Goal: Transaction & Acquisition: Book appointment/travel/reservation

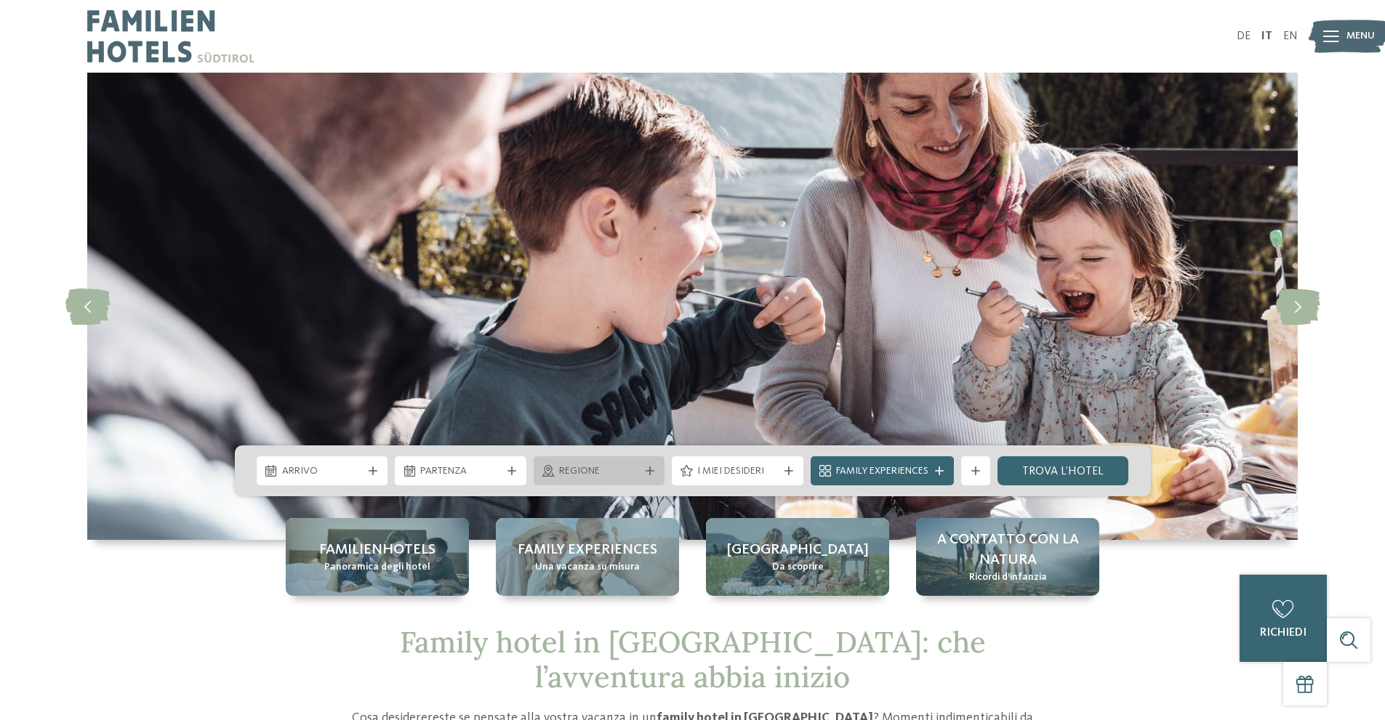
click at [643, 475] on div at bounding box center [650, 471] width 15 height 9
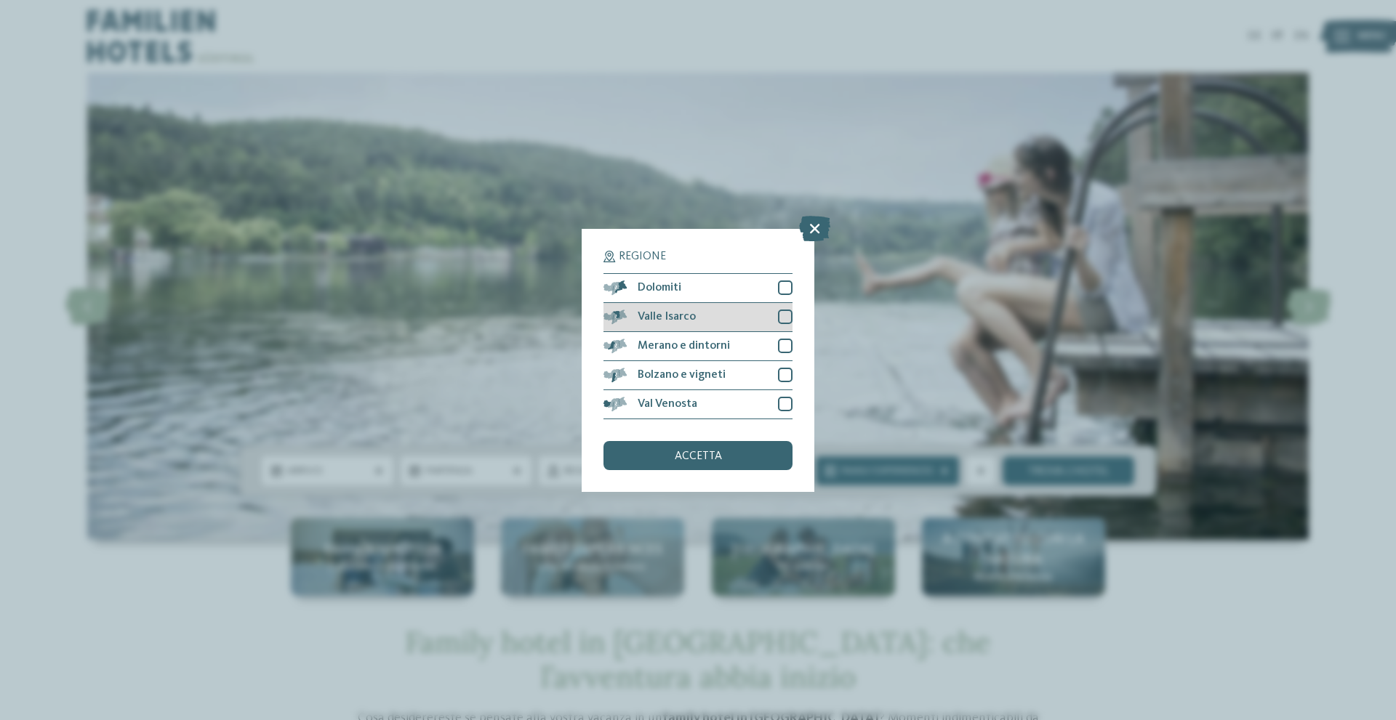
click at [782, 319] on div at bounding box center [785, 317] width 15 height 15
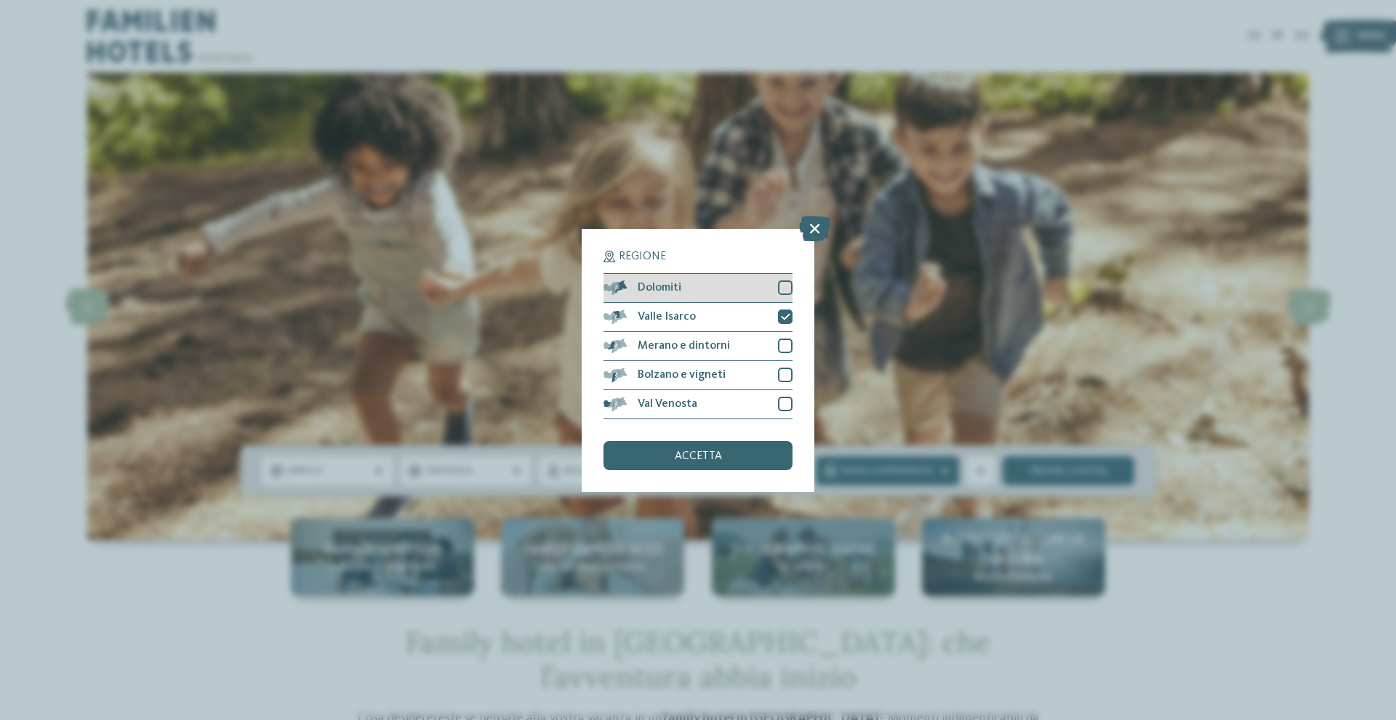
click at [782, 286] on div at bounding box center [785, 288] width 15 height 15
click at [692, 454] on span "accetta" at bounding box center [698, 457] width 47 height 12
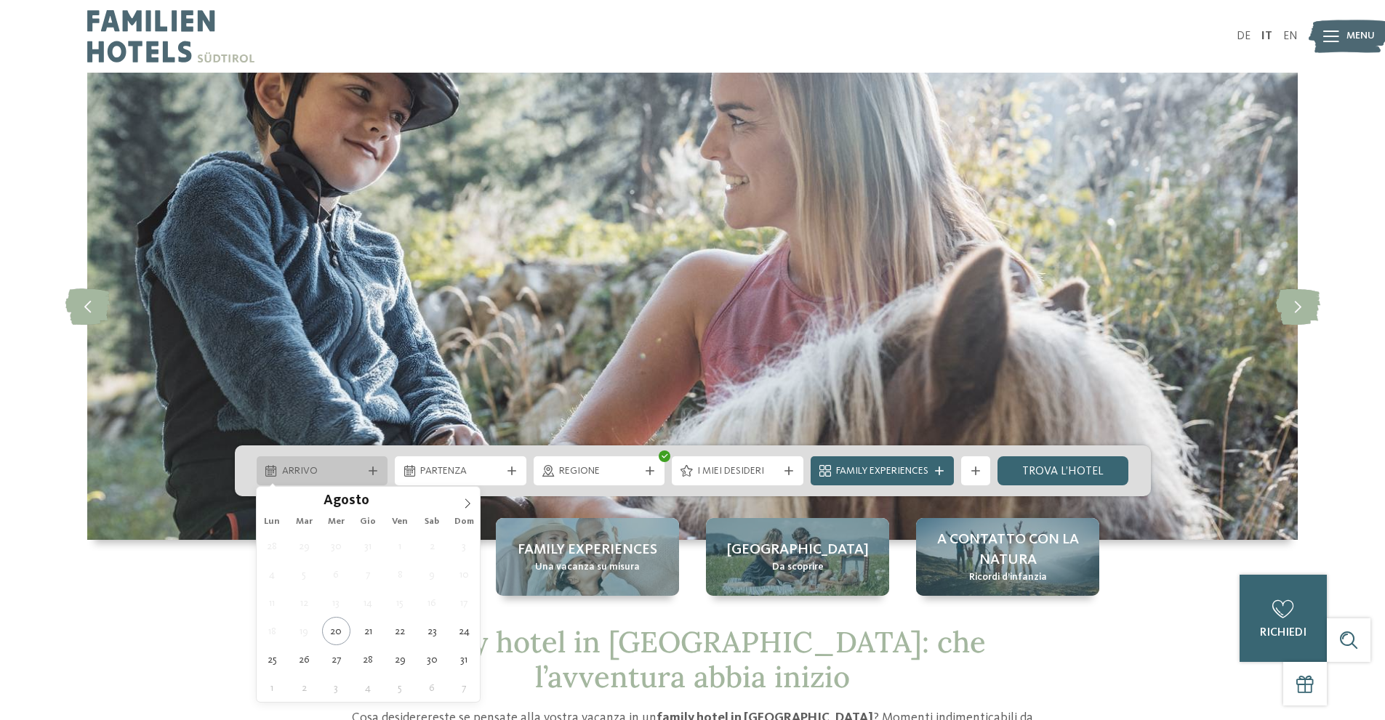
click at [366, 467] on div at bounding box center [373, 471] width 15 height 9
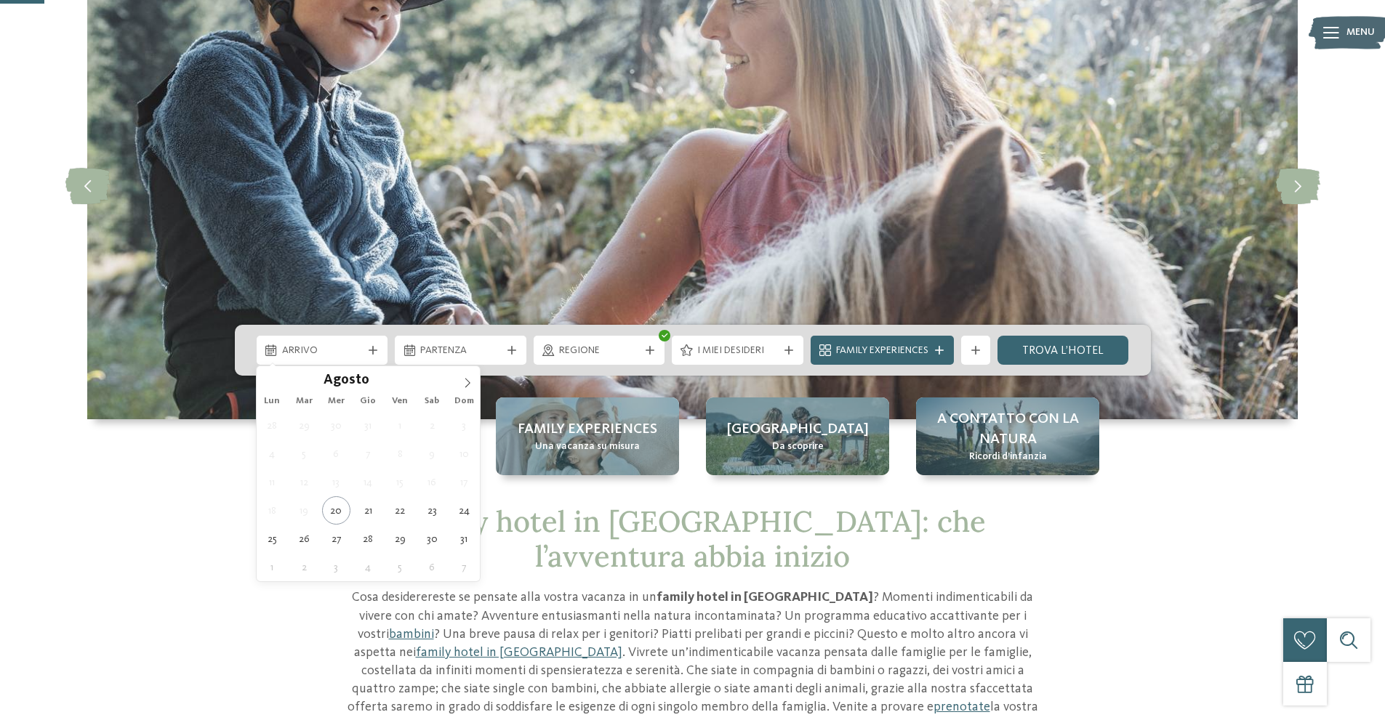
scroll to position [145, 0]
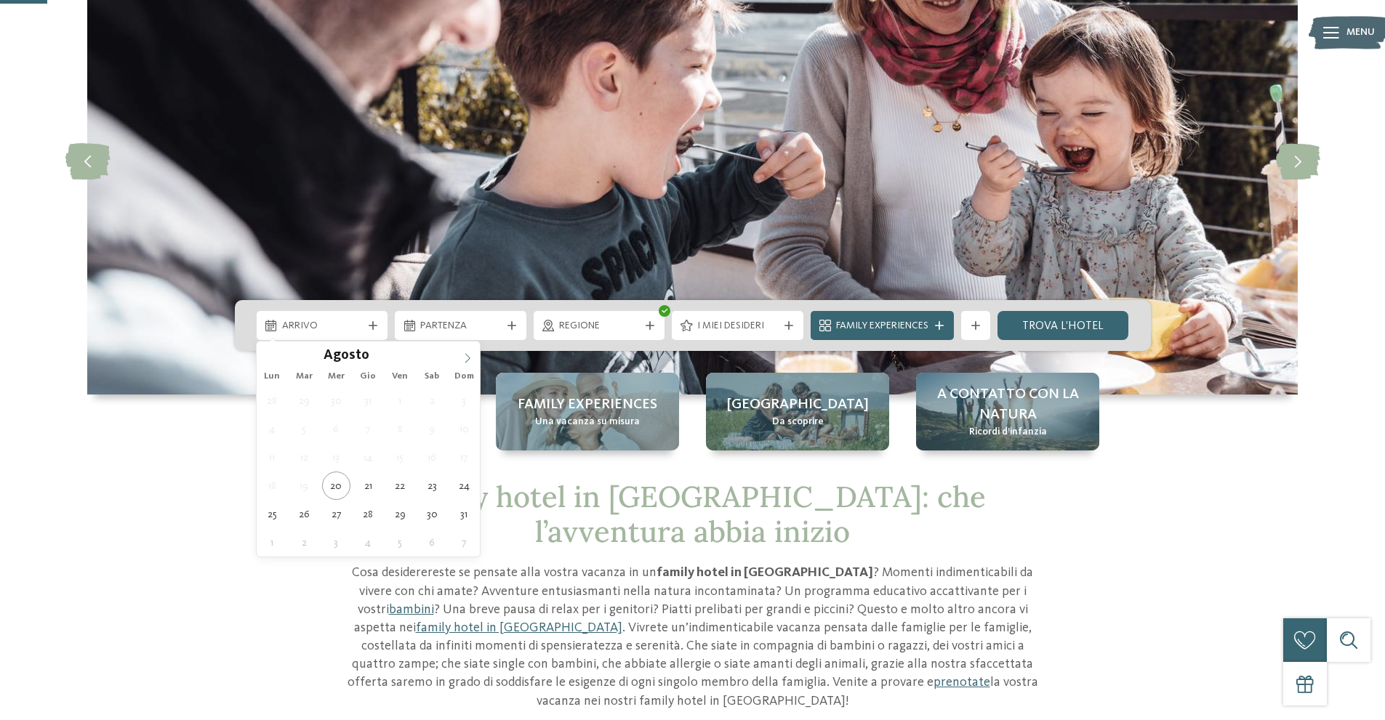
click at [467, 357] on icon at bounding box center [467, 358] width 10 height 10
type div "06.09.2025"
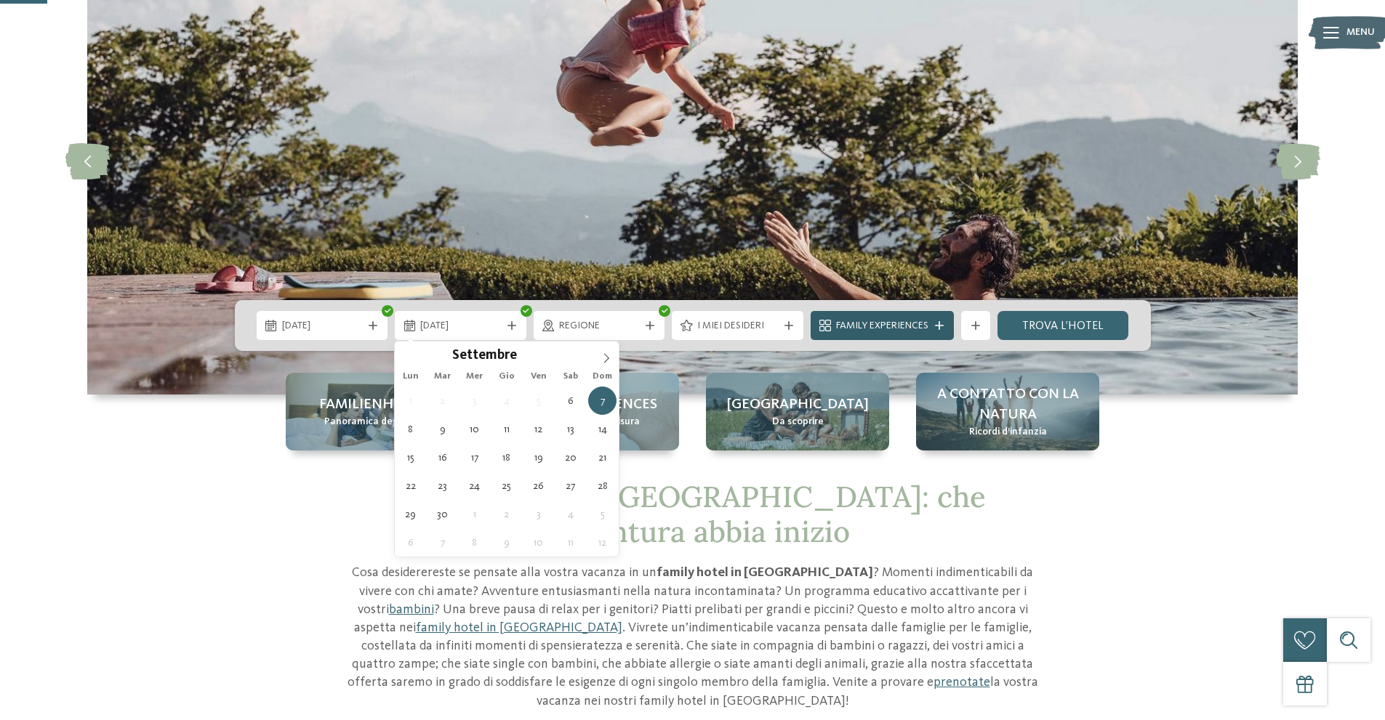
click at [947, 328] on div "Family Experiences" at bounding box center [882, 325] width 143 height 29
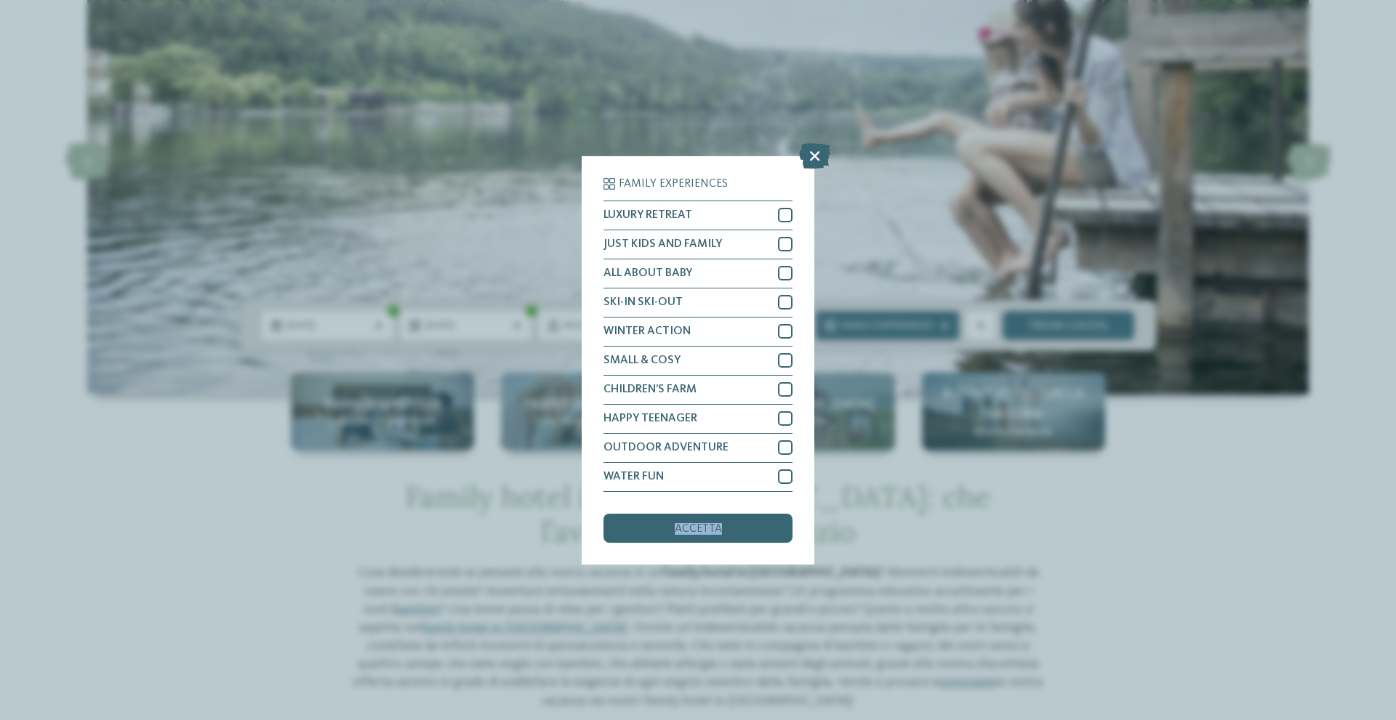
drag, startPoint x: 718, startPoint y: 541, endPoint x: 795, endPoint y: 470, distance: 105.0
click at [795, 470] on div "Family Experiences LUXURY RETREAT JUST KIDS AND FAMILY" at bounding box center [698, 360] width 233 height 409
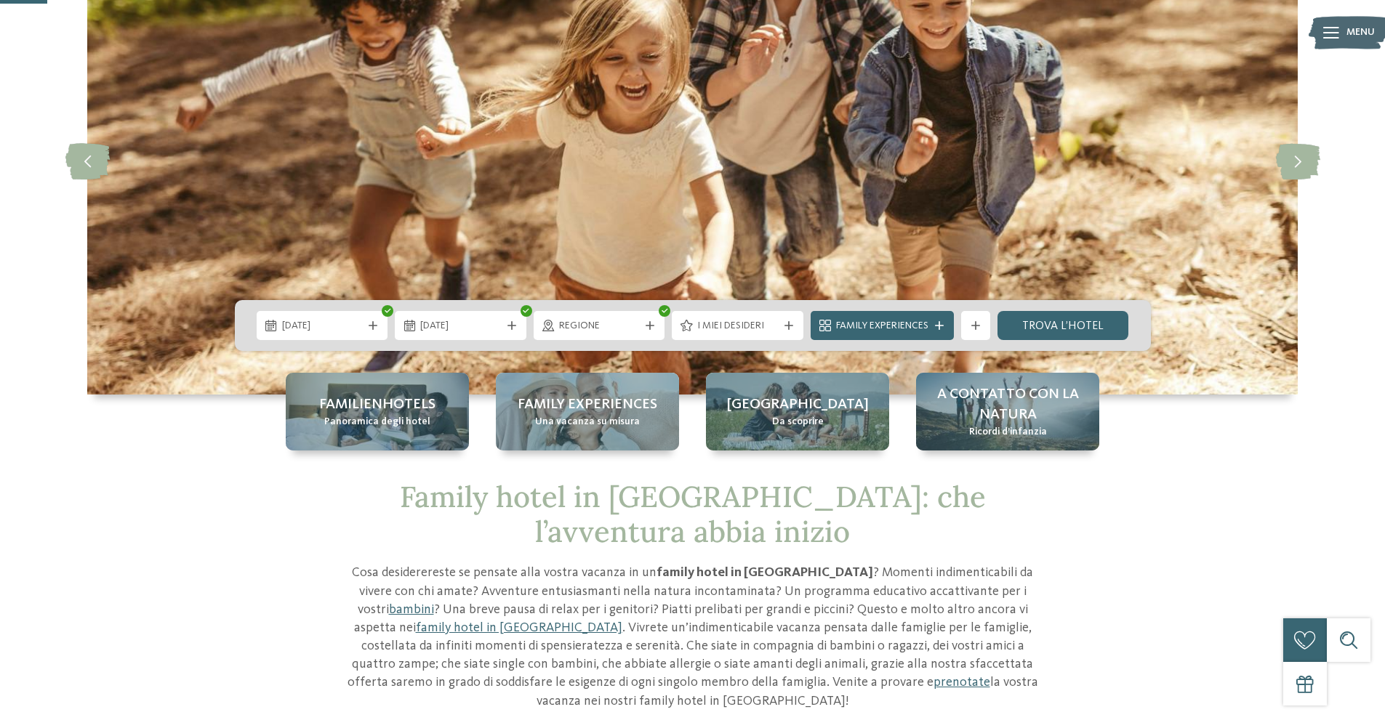
click at [931, 315] on div "Family Experiences" at bounding box center [882, 325] width 143 height 29
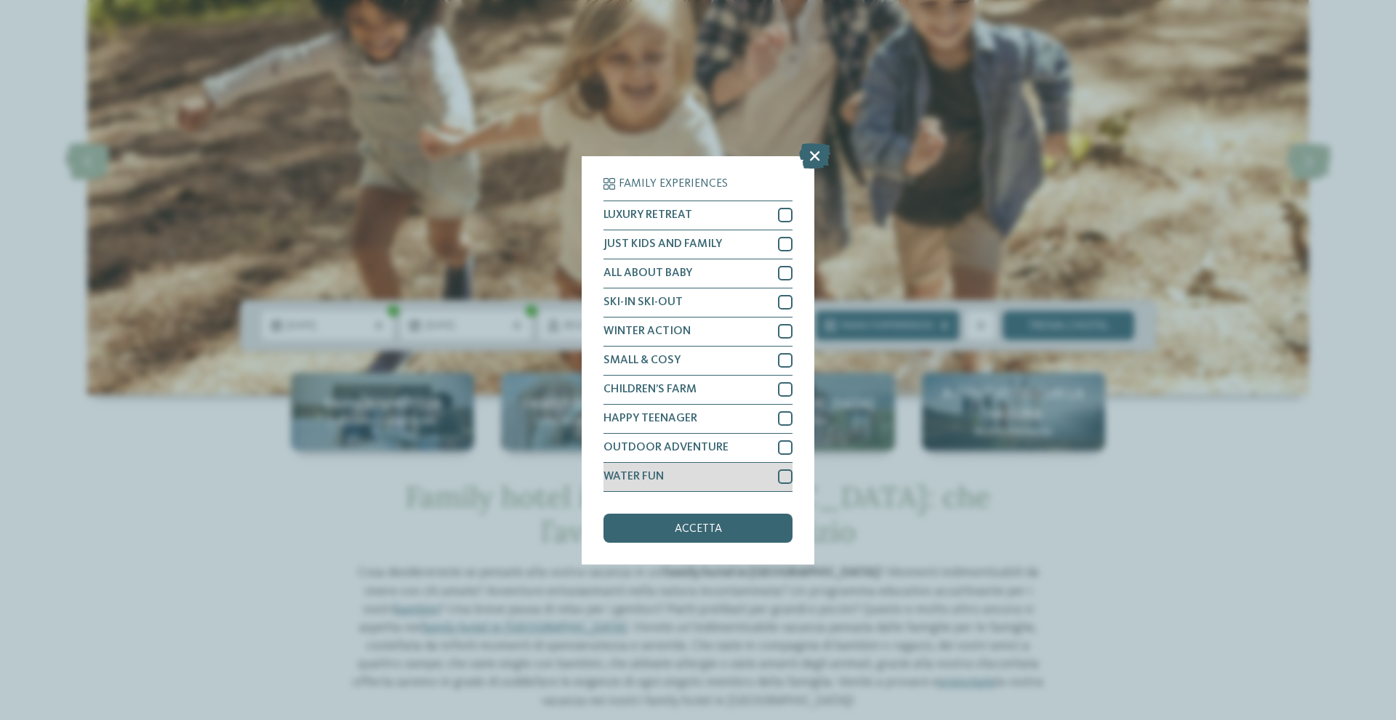
click at [789, 472] on div at bounding box center [785, 477] width 15 height 15
click at [709, 529] on span "accetta" at bounding box center [698, 529] width 47 height 12
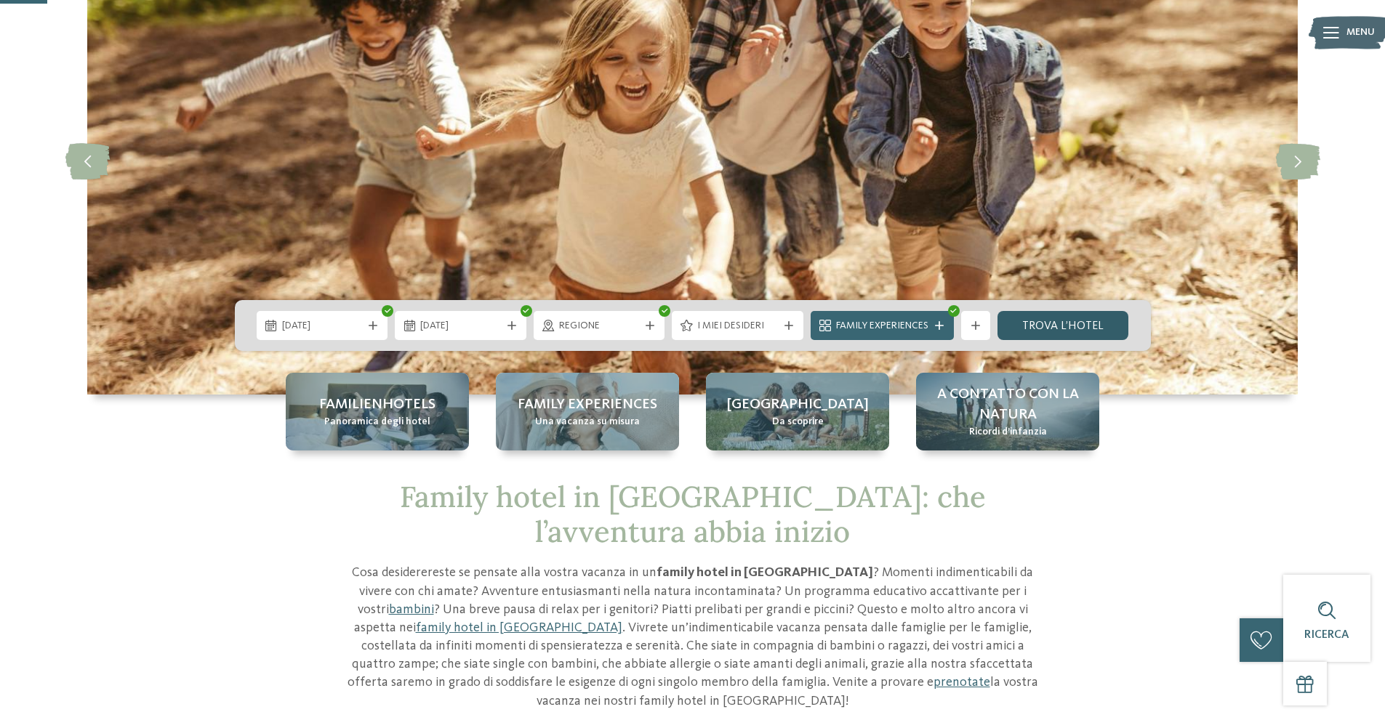
click at [1044, 323] on link "trova l’hotel" at bounding box center [1063, 325] width 132 height 29
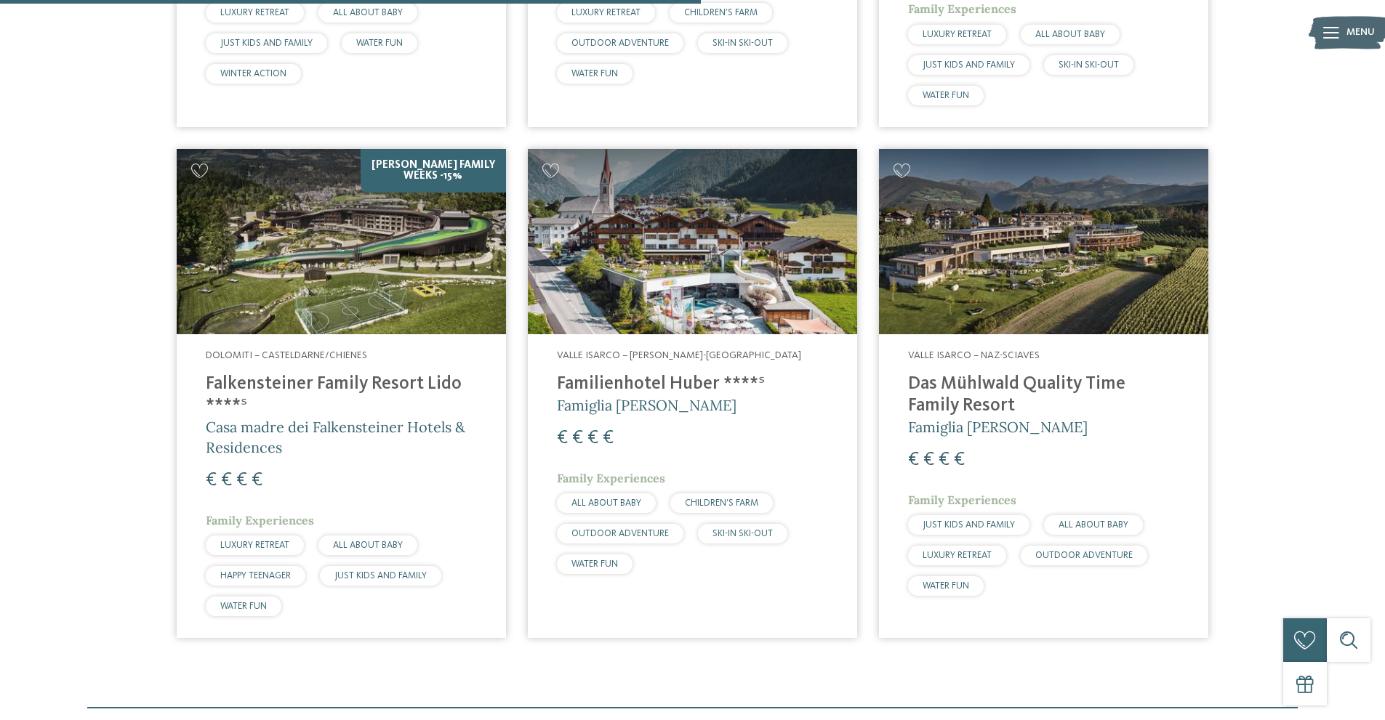
scroll to position [913, 0]
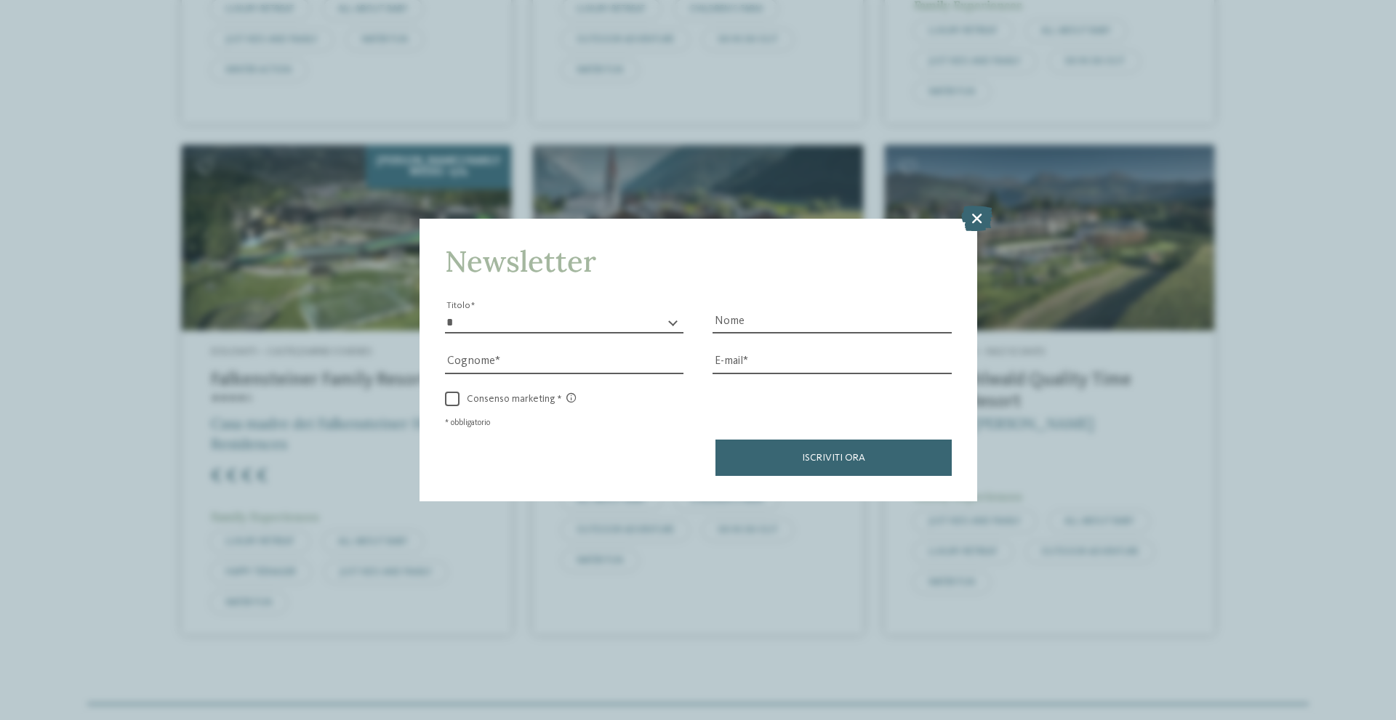
click at [972, 222] on icon at bounding box center [976, 218] width 31 height 25
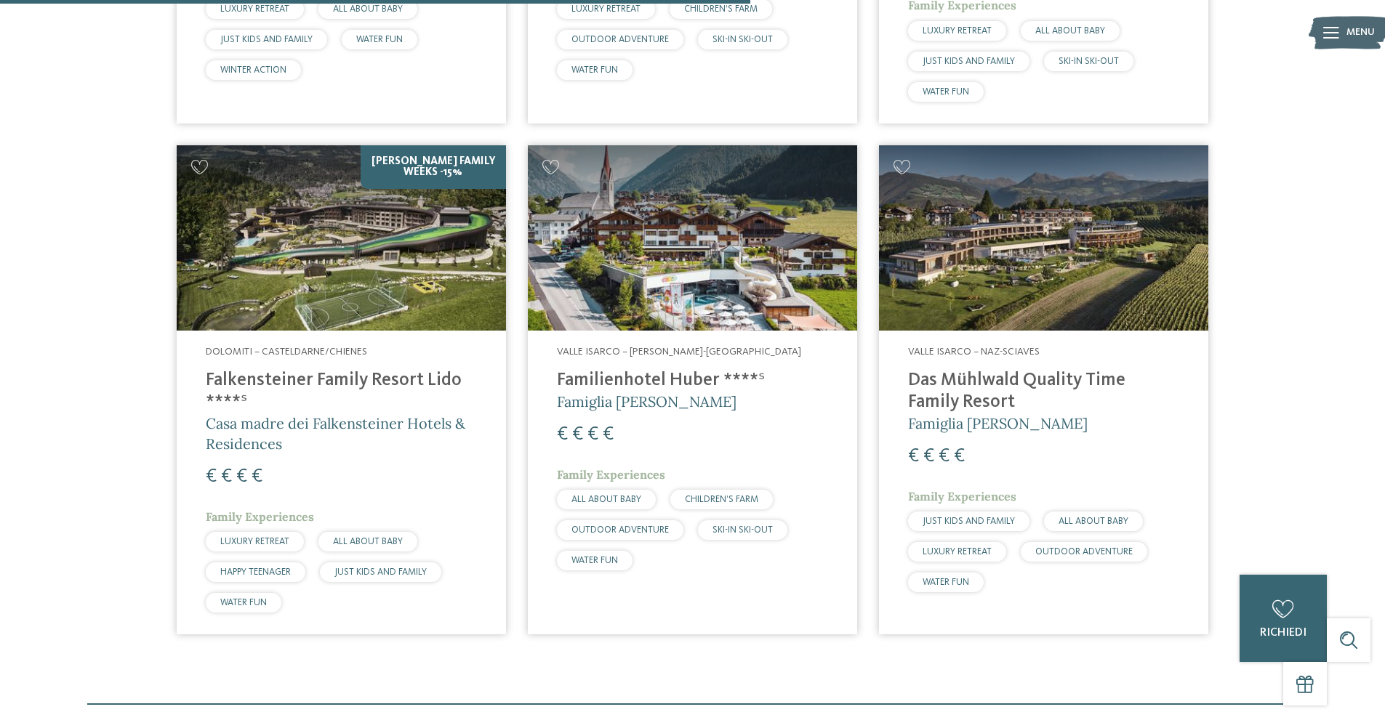
click at [987, 287] on img at bounding box center [1043, 237] width 329 height 185
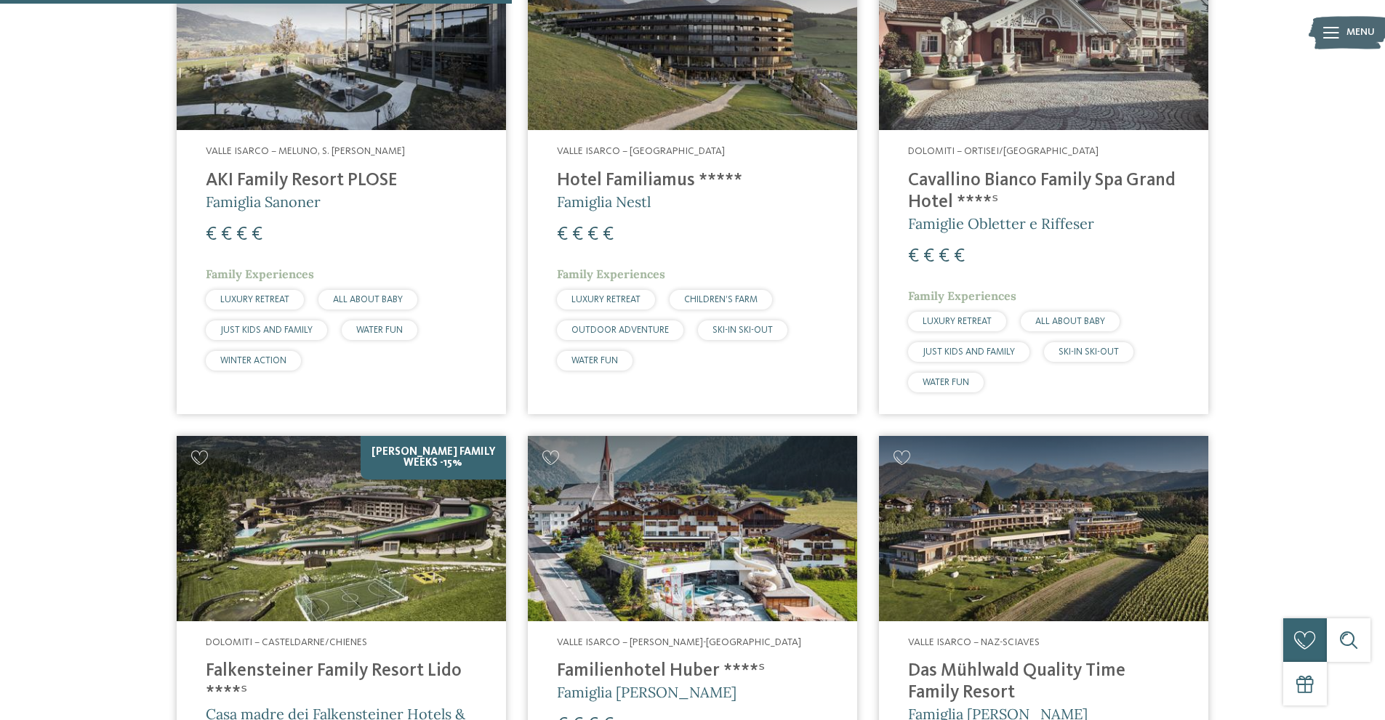
click at [620, 670] on h4 "Familienhotel Huber ****ˢ" at bounding box center [692, 672] width 271 height 22
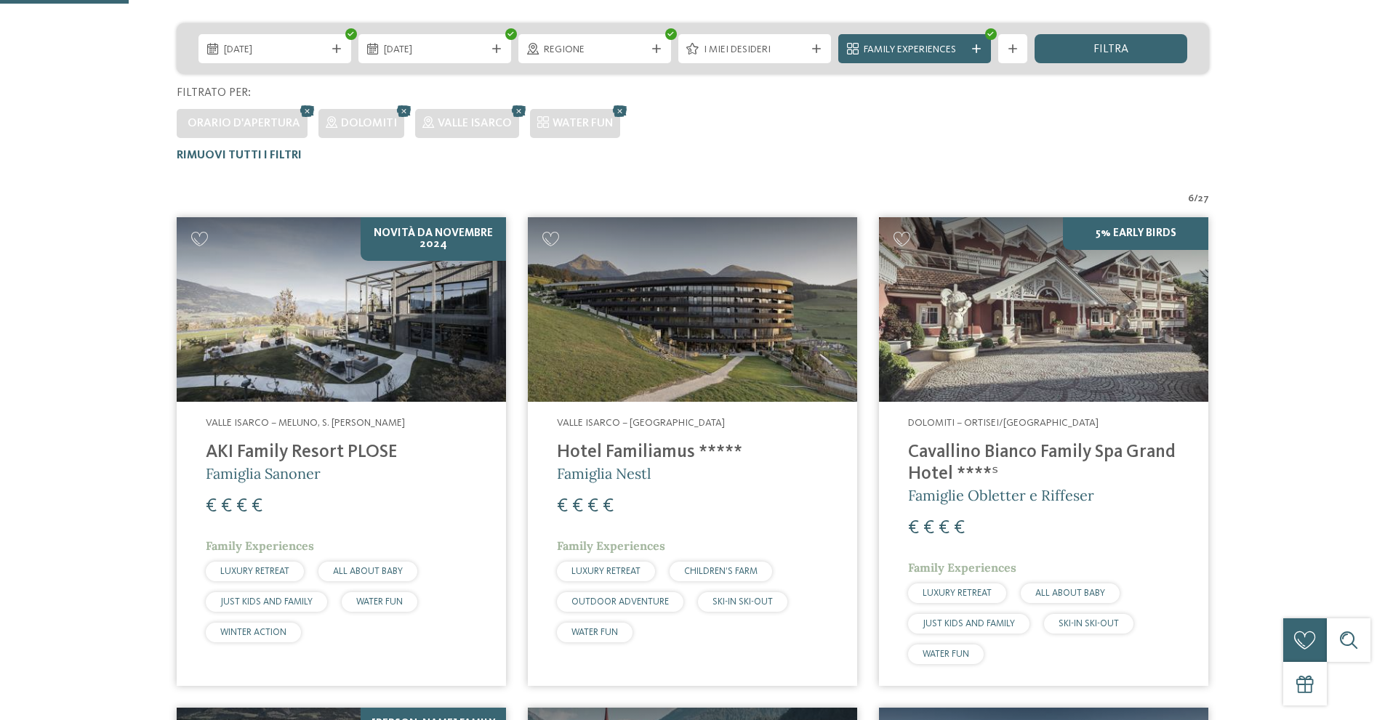
scroll to position [364, 0]
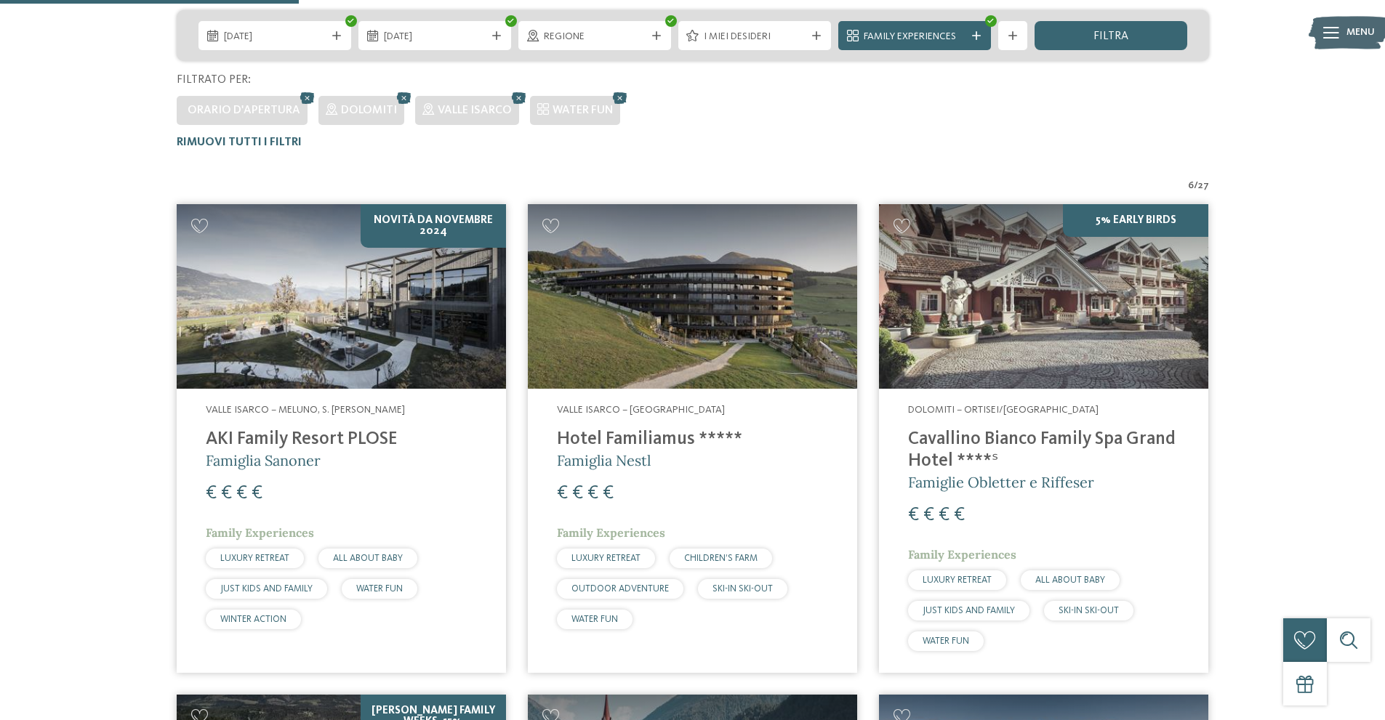
click at [958, 437] on h4 "Cavallino Bianco Family Spa Grand Hotel ****ˢ" at bounding box center [1043, 451] width 271 height 44
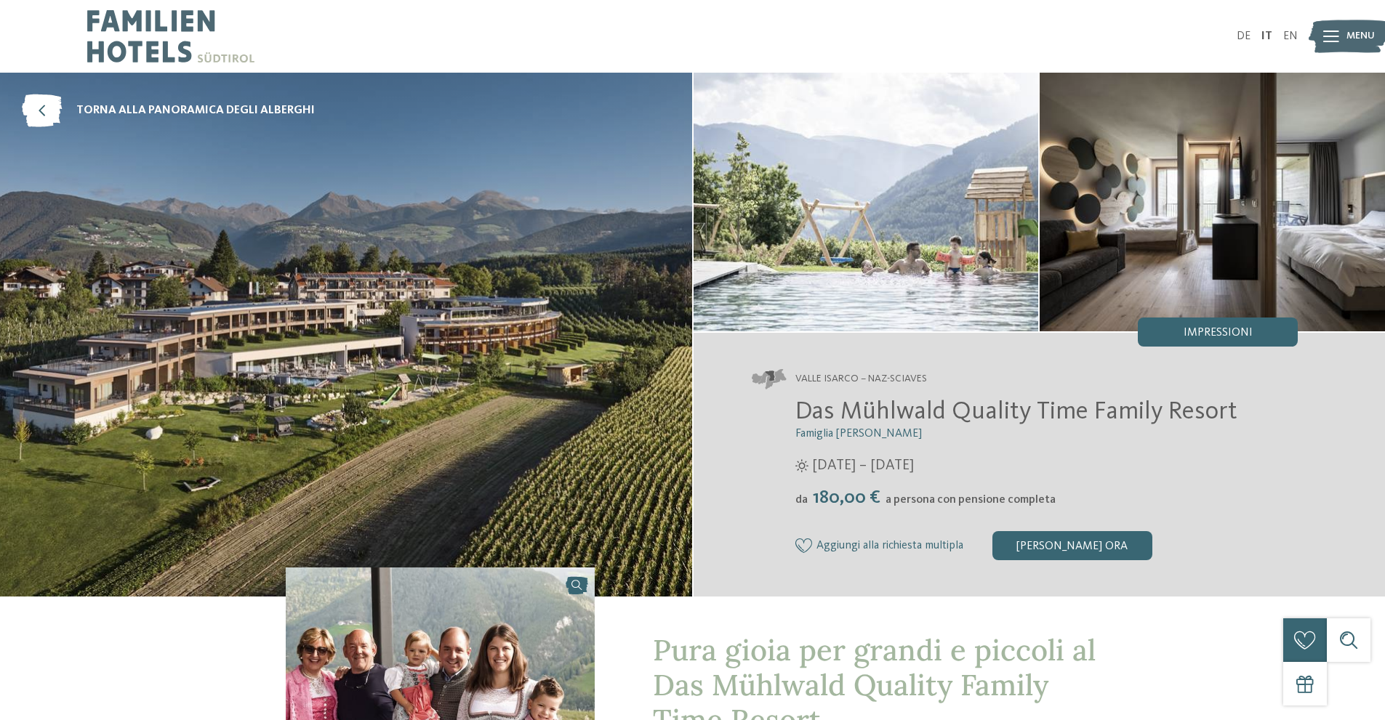
click at [382, 351] on img at bounding box center [346, 335] width 692 height 524
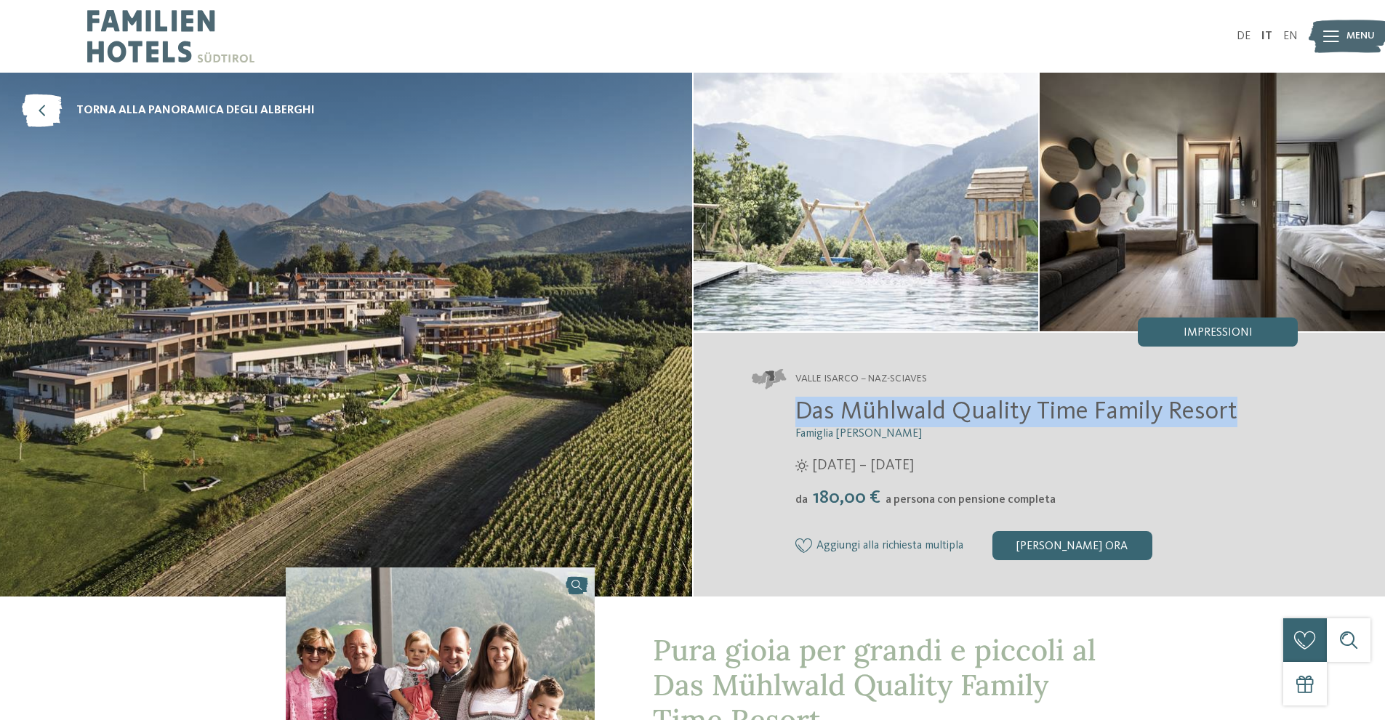
drag, startPoint x: 801, startPoint y: 414, endPoint x: 1249, endPoint y: 399, distance: 448.1
click at [1249, 399] on h2 "Das Mühlwald Quality Time Family Resort" at bounding box center [1046, 412] width 503 height 31
copy span "Das Mühlwald Quality Time Family Resort"
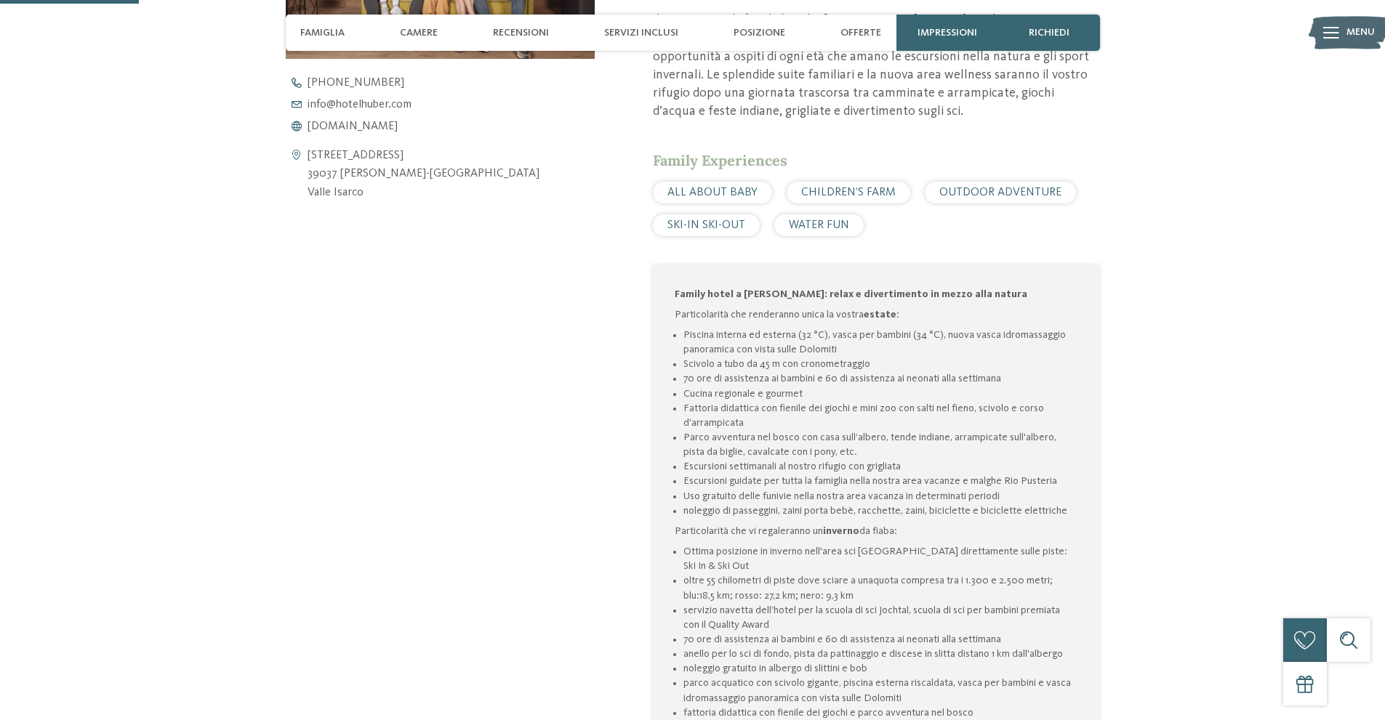
scroll to position [509, 0]
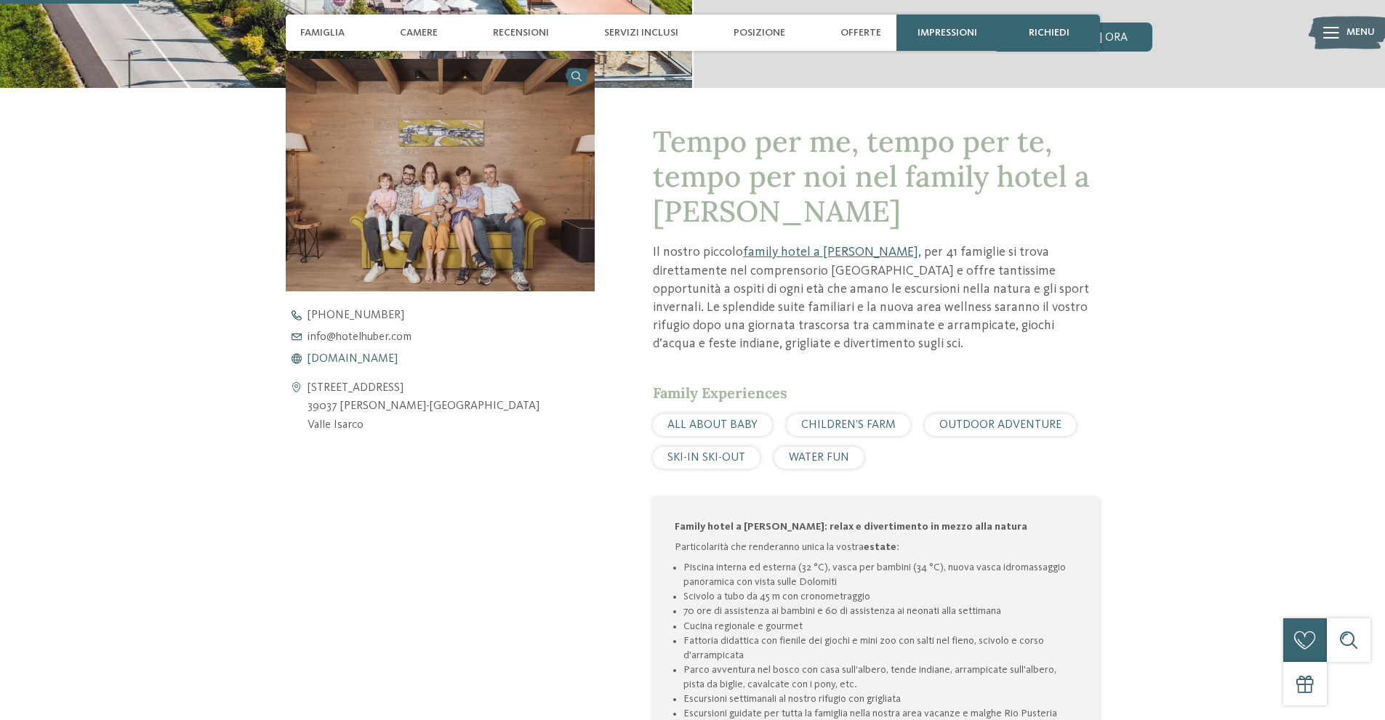
click at [371, 364] on span "www.hotelhuber.com" at bounding box center [353, 359] width 90 height 12
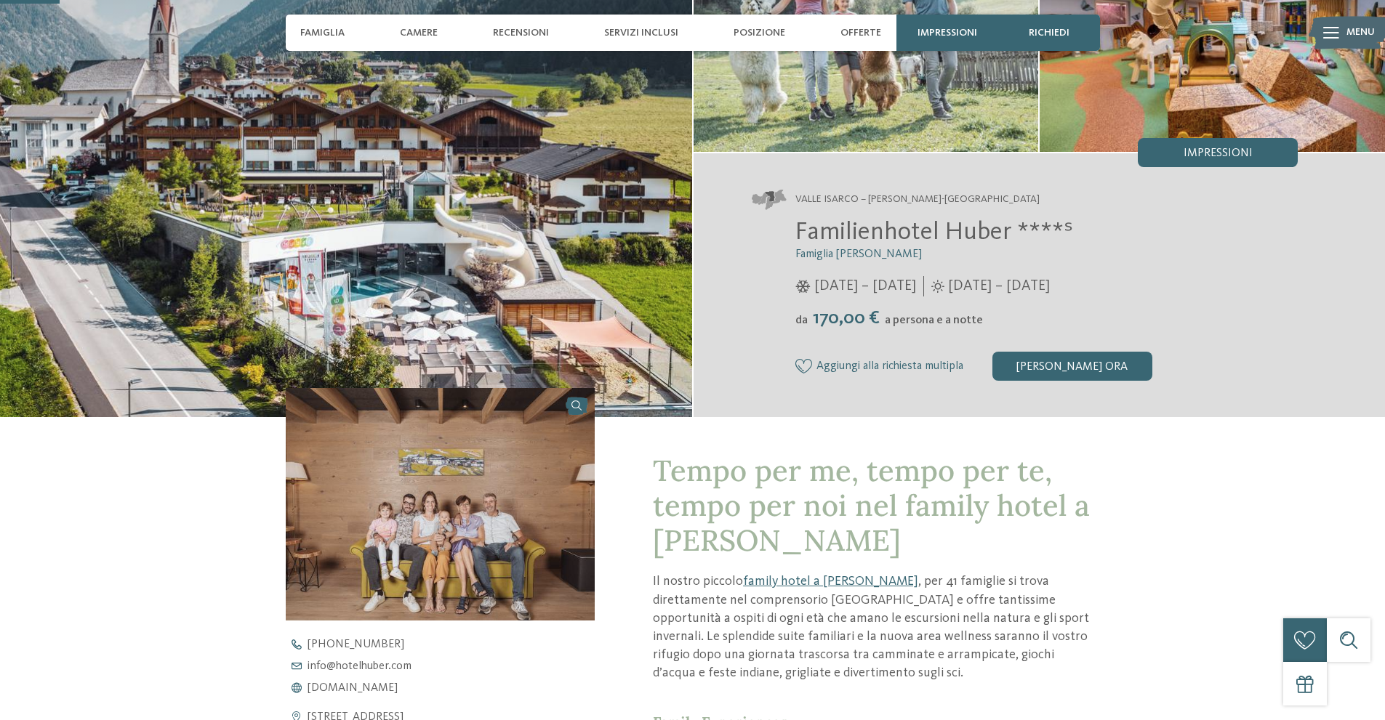
scroll to position [145, 0]
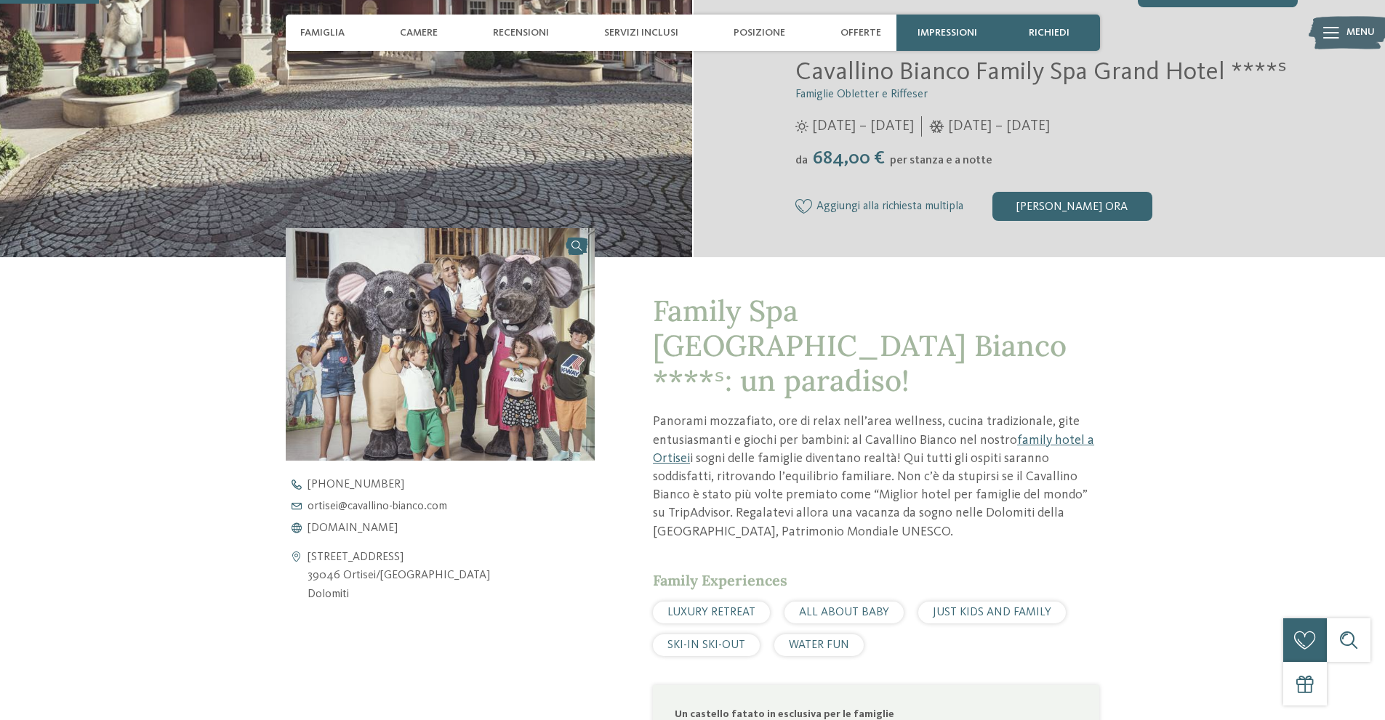
scroll to position [364, 0]
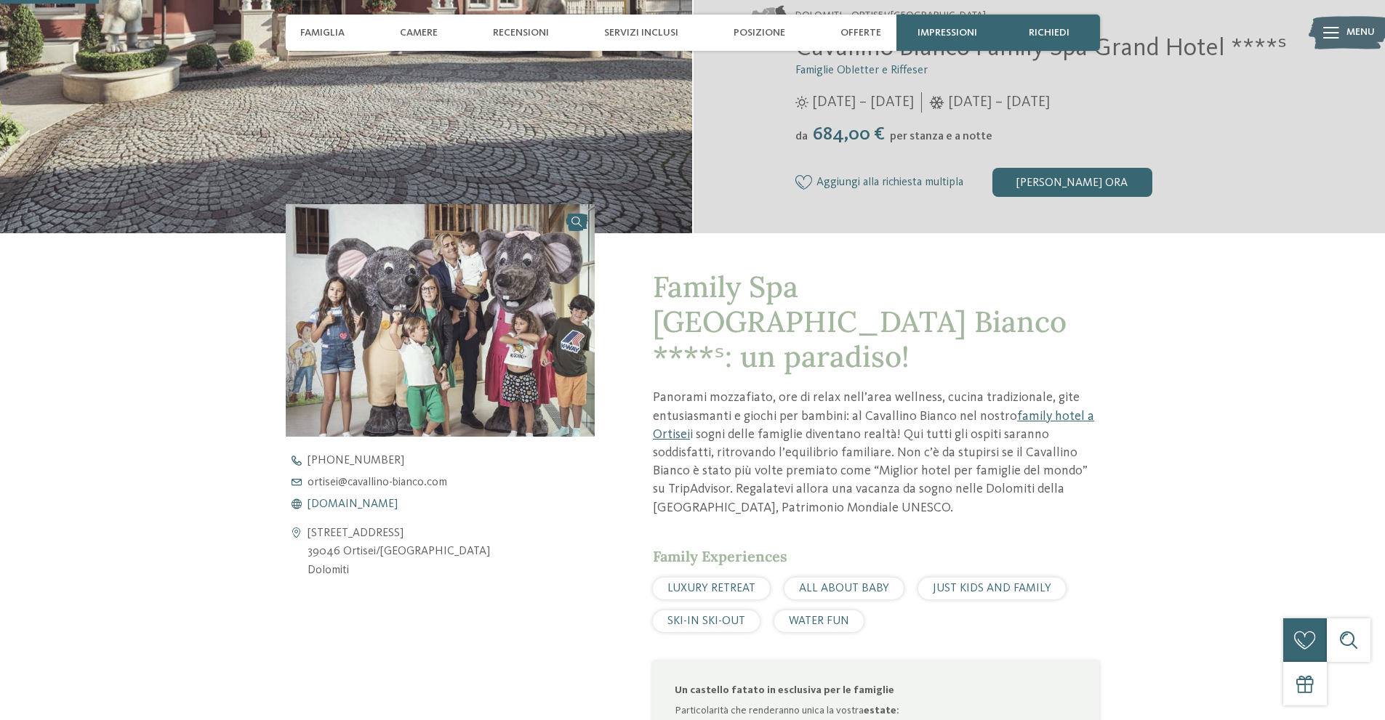
click at [363, 507] on span "[DOMAIN_NAME]" at bounding box center [353, 505] width 90 height 12
